Goal: Task Accomplishment & Management: Use online tool/utility

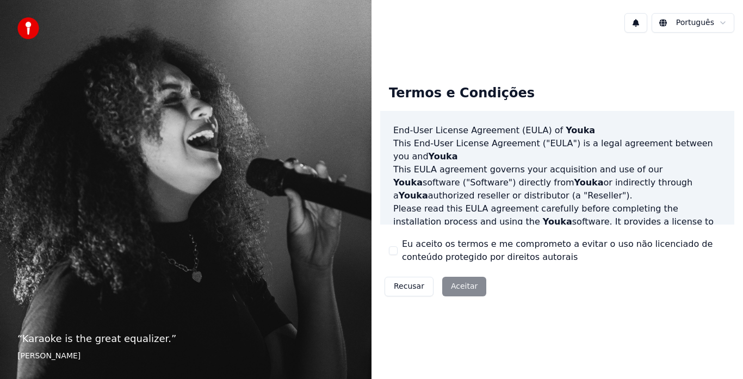
click at [396, 248] on button "Eu aceito os termos e me comprometo a evitar o uso não licenciado de conteúdo p…" at bounding box center [393, 250] width 9 height 9
click at [465, 291] on button "Aceitar" at bounding box center [464, 287] width 44 height 20
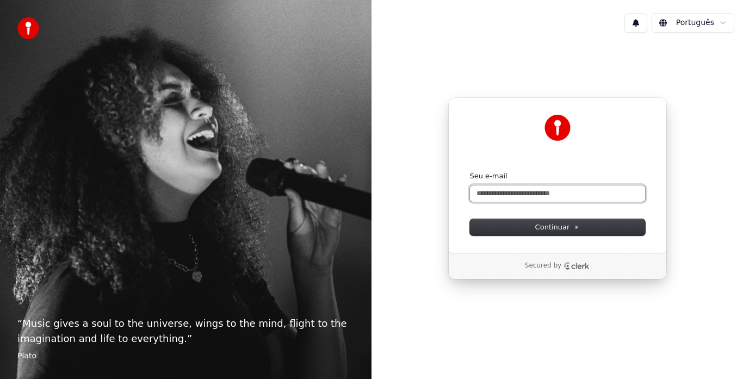
click at [563, 195] on input "Seu e-mail" at bounding box center [557, 193] width 175 height 16
type input "*"
click at [470, 171] on button "submit" at bounding box center [470, 171] width 0 height 0
type input "**********"
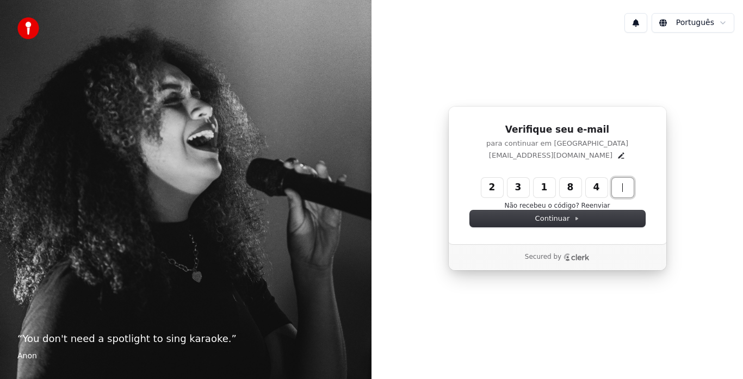
type input "******"
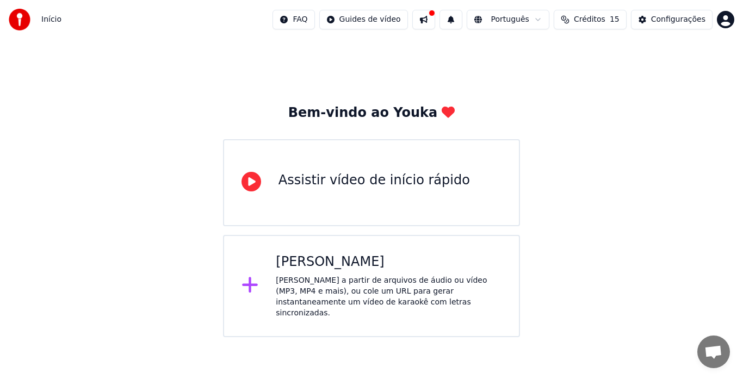
click at [398, 183] on div "Assistir vídeo de início rápido" at bounding box center [373, 180] width 191 height 17
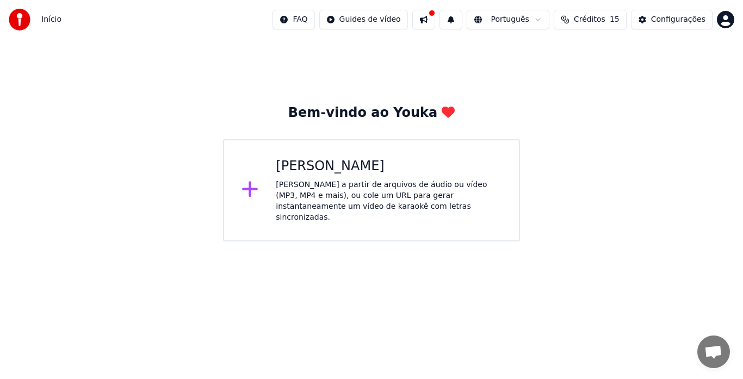
click at [328, 179] on div "Crie karaokê a partir de arquivos de áudio ou vídeo (MP3, MP4 e mais), ou cole …" at bounding box center [389, 201] width 226 height 44
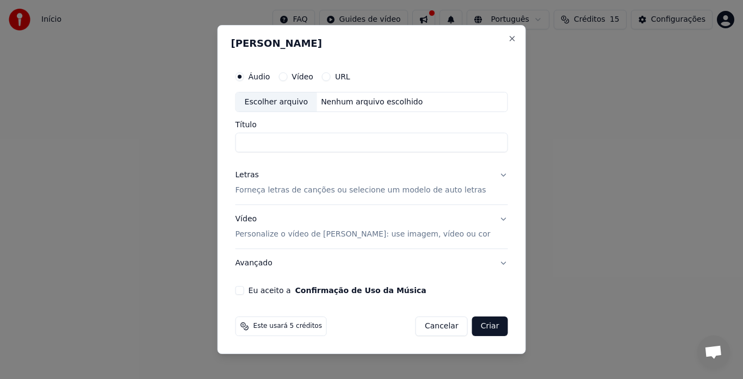
click at [287, 79] on button "Vídeo" at bounding box center [282, 76] width 9 height 9
click at [313, 107] on div "Escolher arquivo" at bounding box center [276, 102] width 81 height 20
type input "**********"
click at [244, 291] on button "Eu aceito a Confirmação de Uso da Música" at bounding box center [239, 290] width 9 height 9
click at [472, 322] on button "Criar" at bounding box center [490, 326] width 36 height 20
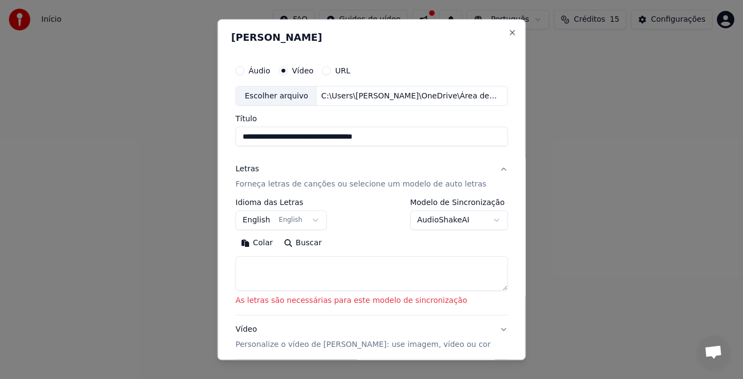
click at [257, 265] on textarea at bounding box center [371, 274] width 272 height 35
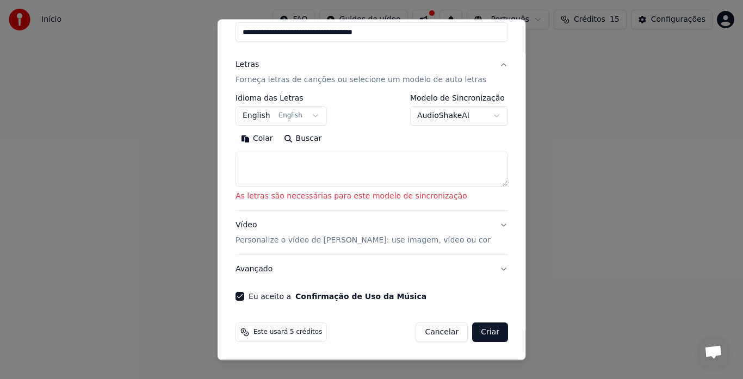
scroll to position [50, 0]
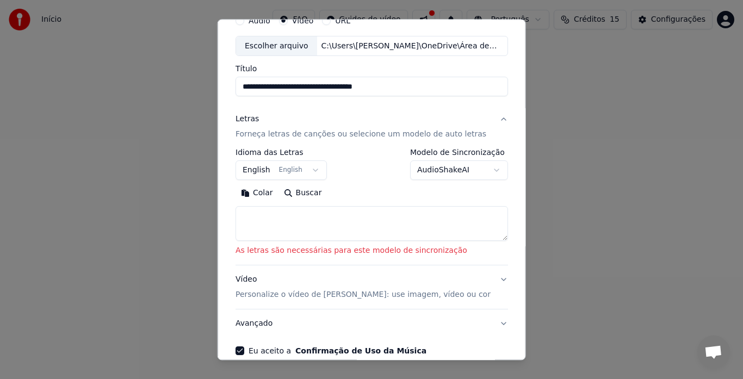
click at [295, 195] on button "Buscar" at bounding box center [302, 193] width 49 height 17
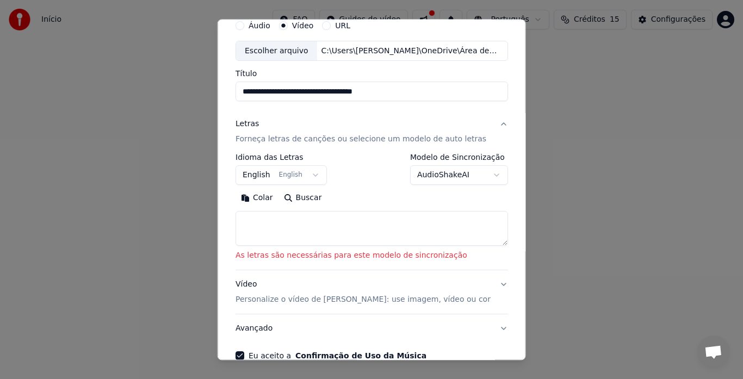
scroll to position [0, 0]
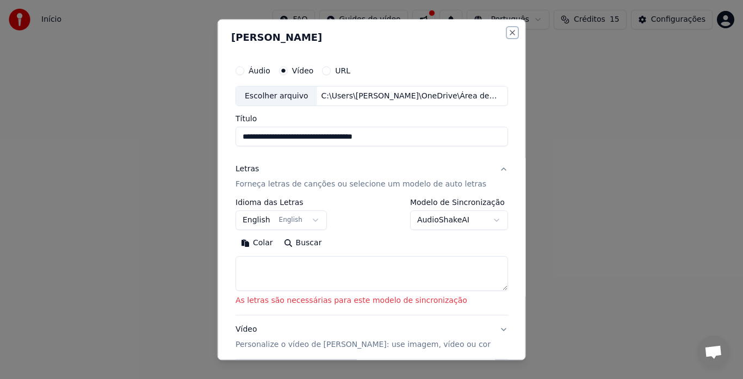
click at [507, 36] on button "Close" at bounding box center [511, 32] width 9 height 9
select select
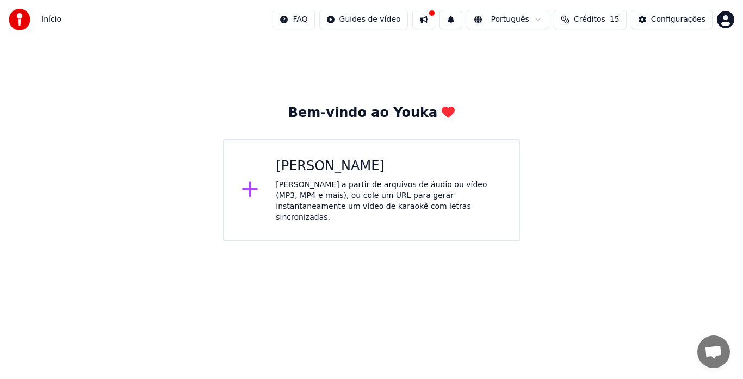
click at [353, 165] on div "Criar Karaokê" at bounding box center [389, 166] width 226 height 17
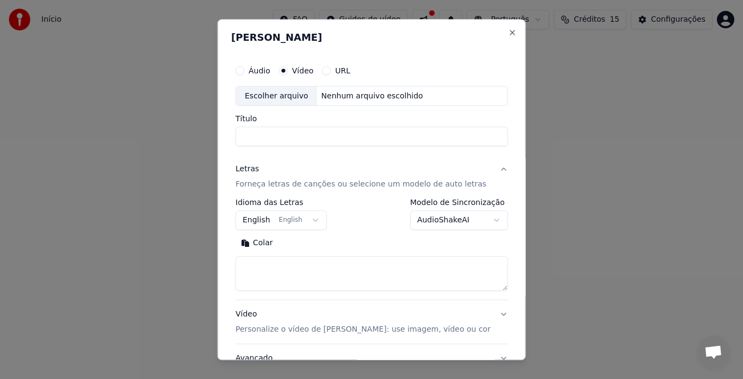
click at [308, 104] on div "Escolher arquivo" at bounding box center [276, 96] width 81 height 20
type input "**********"
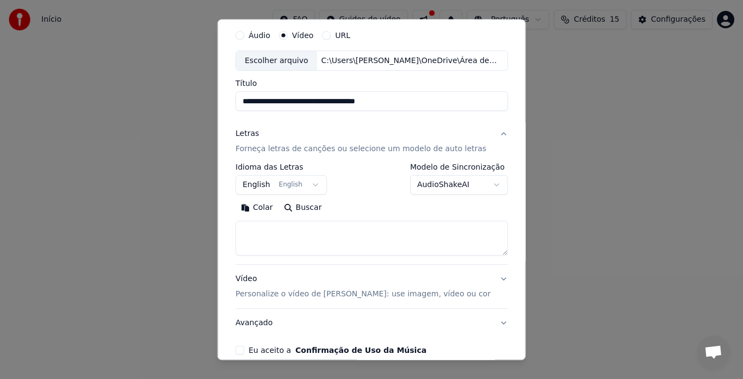
scroll to position [54, 0]
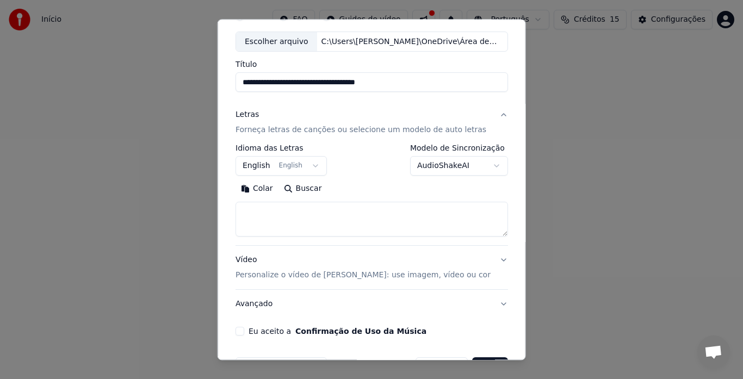
click at [289, 206] on textarea at bounding box center [371, 219] width 272 height 35
click at [300, 39] on div "Escolher arquivo" at bounding box center [276, 42] width 81 height 20
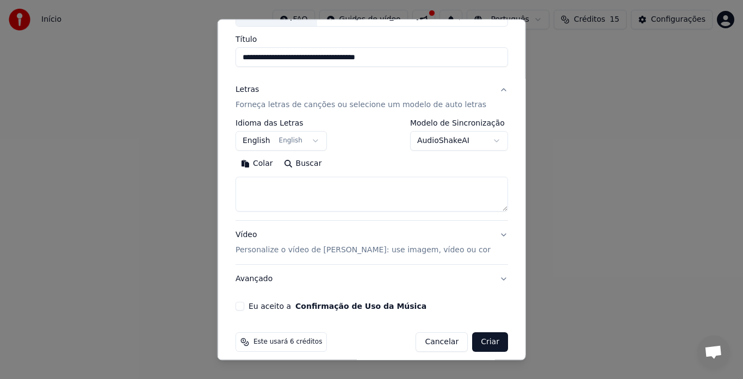
scroll to position [89, 0]
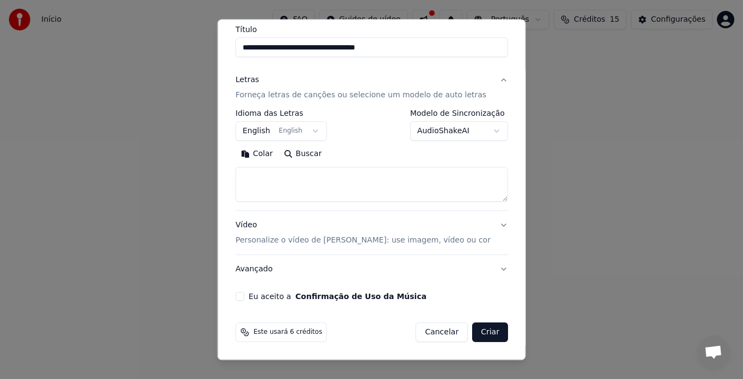
click at [243, 300] on button "Eu aceito a Confirmação de Uso da Música" at bounding box center [239, 297] width 9 height 9
click at [430, 242] on p "Personalize o vídeo de karaokê: use imagem, vídeo ou cor" at bounding box center [362, 240] width 255 height 11
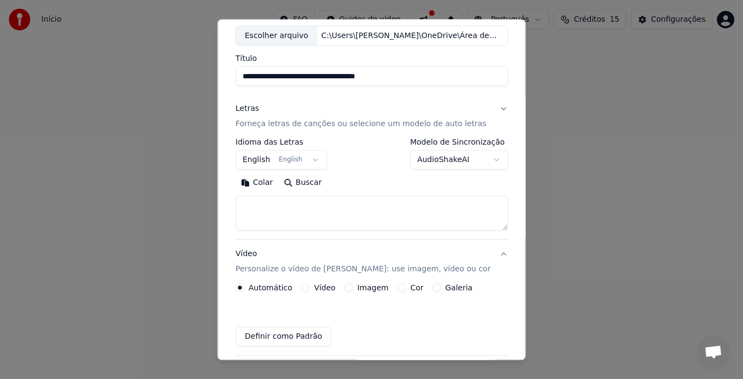
scroll to position [60, 0]
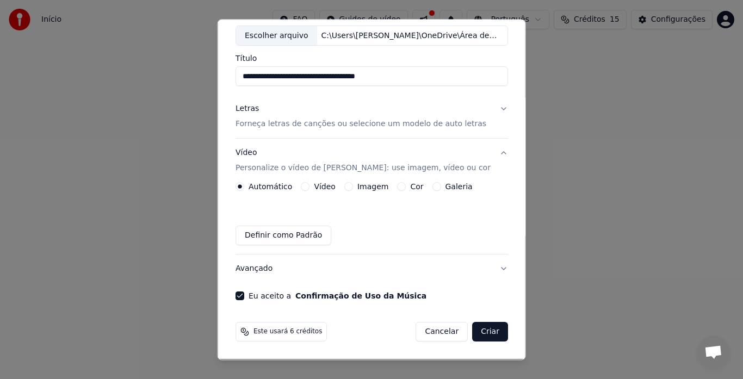
click at [306, 189] on button "Vídeo" at bounding box center [305, 187] width 9 height 9
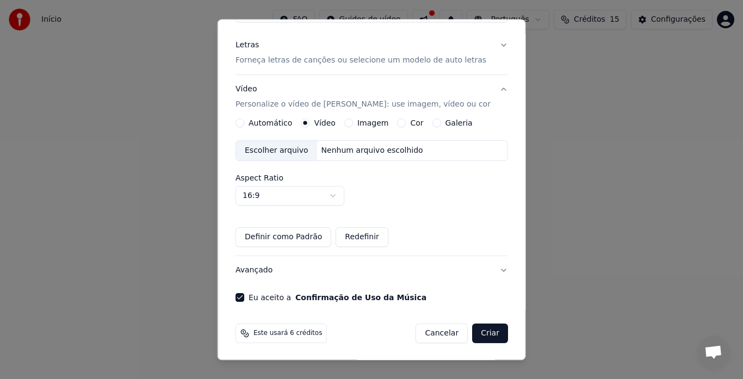
scroll to position [125, 0]
click at [476, 327] on button "Criar" at bounding box center [490, 333] width 36 height 20
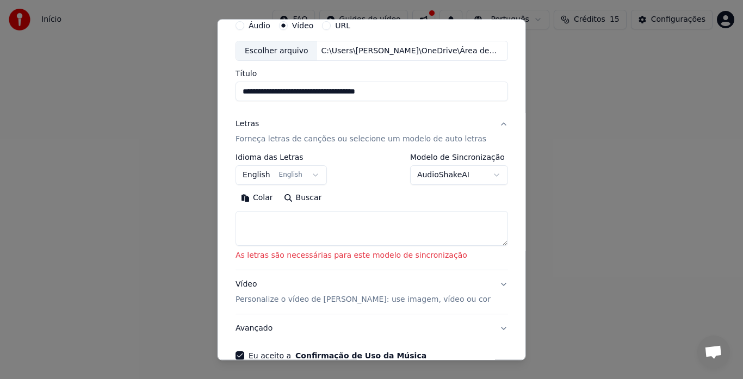
scroll to position [0, 0]
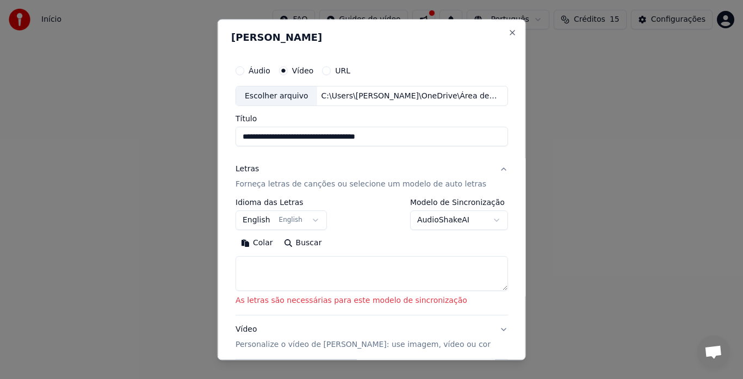
click at [329, 261] on textarea at bounding box center [371, 274] width 272 height 35
paste textarea "**********"
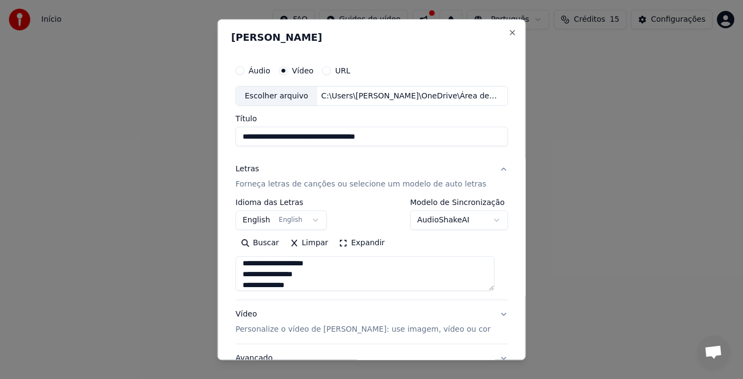
scroll to position [89, 0]
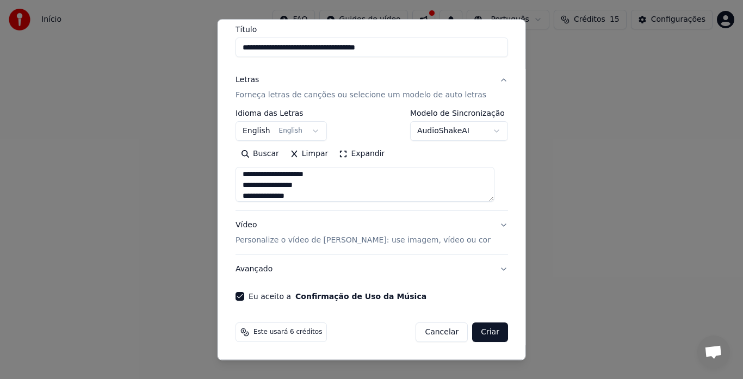
type textarea "**********"
click at [494, 331] on button "Criar" at bounding box center [490, 333] width 36 height 20
select select "**"
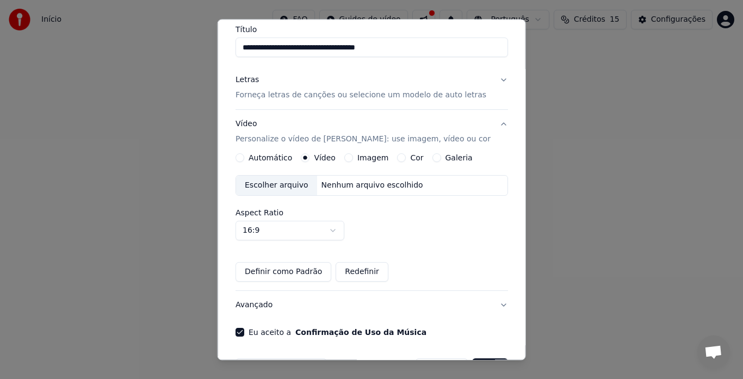
scroll to position [125, 0]
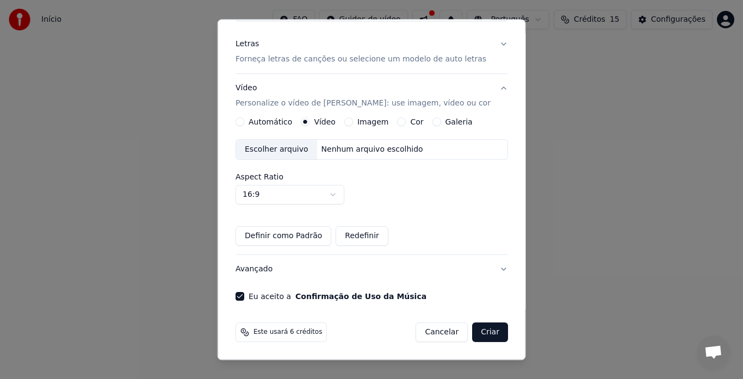
click at [242, 120] on button "Automático" at bounding box center [239, 122] width 9 height 9
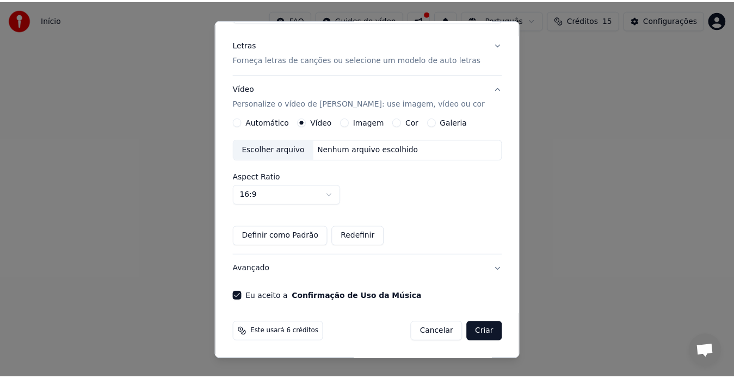
scroll to position [60, 0]
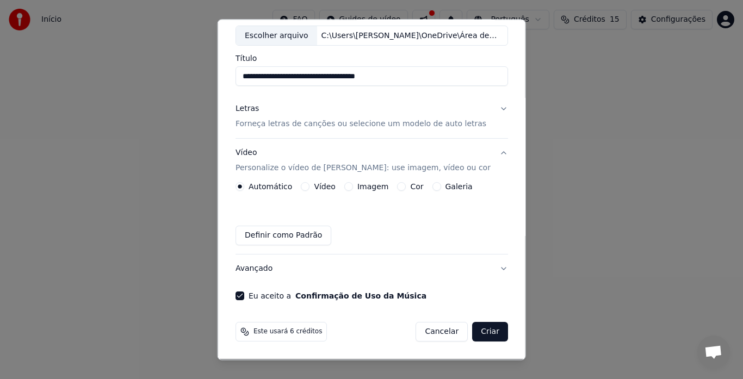
click at [481, 330] on button "Criar" at bounding box center [490, 332] width 36 height 20
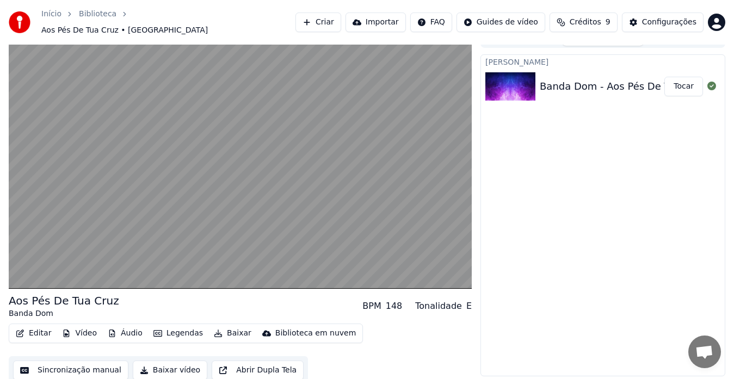
scroll to position [16, 0]
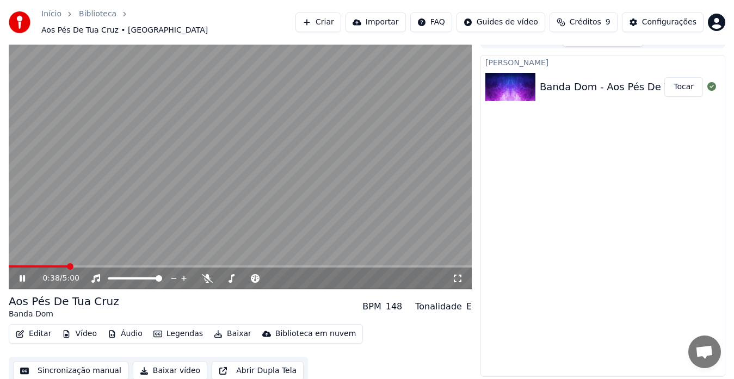
click at [28, 274] on icon at bounding box center [29, 278] width 25 height 9
